Goal: Navigation & Orientation: Find specific page/section

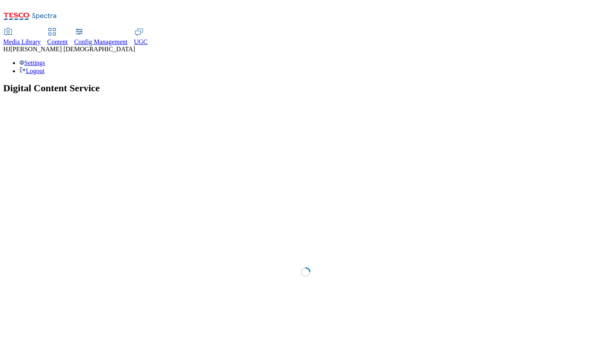
click at [41, 38] on span "Media Library" at bounding box center [22, 41] width 38 height 7
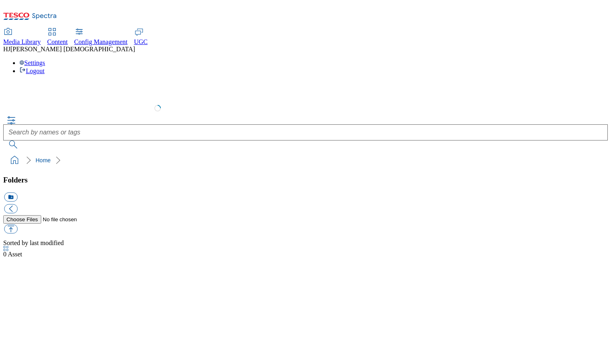
select select "flare-test"
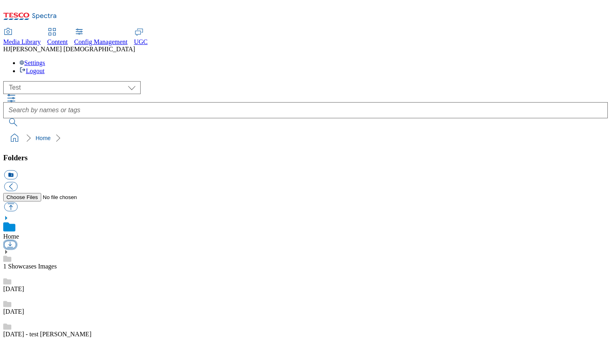
click at [16, 241] on button "button" at bounding box center [10, 245] width 12 height 8
click at [55, 331] on link "14 june - test shantanu" at bounding box center [47, 334] width 88 height 7
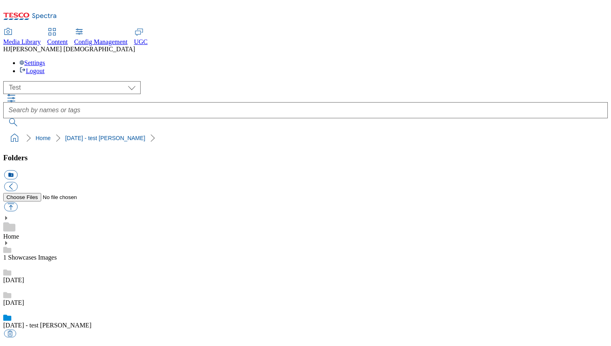
click at [19, 233] on link "Home" at bounding box center [11, 236] width 16 height 7
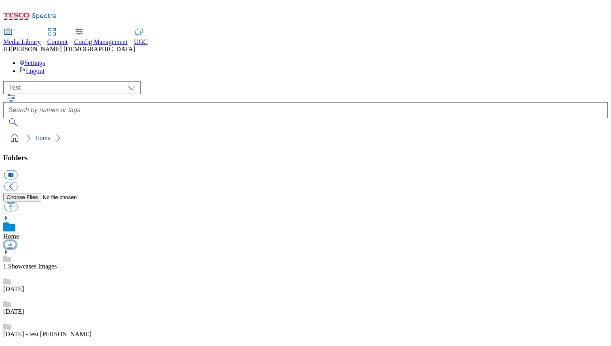
click at [16, 241] on button "button" at bounding box center [10, 245] width 12 height 8
